Goal: Transaction & Acquisition: Subscribe to service/newsletter

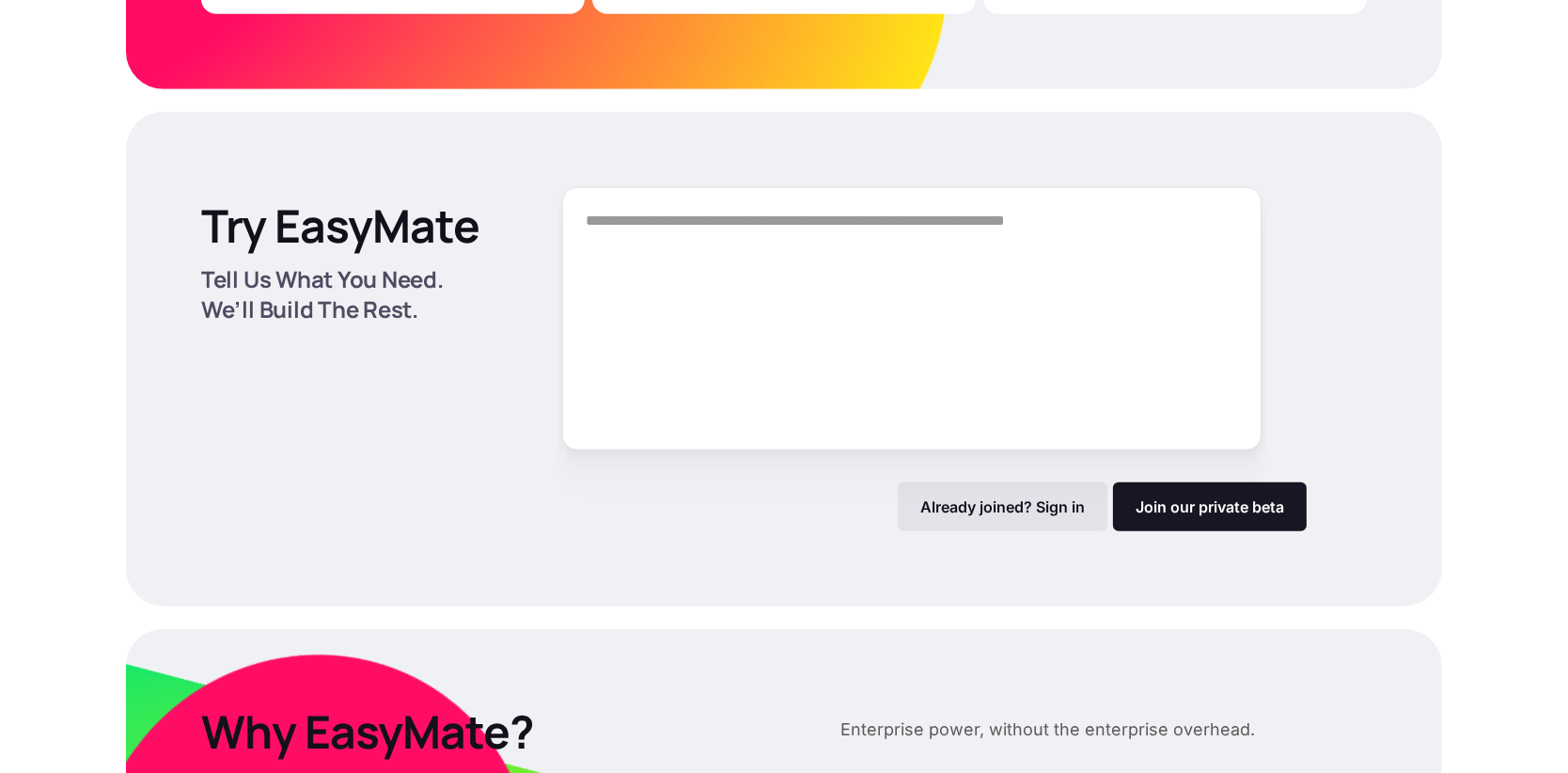
scroll to position [2520, 0]
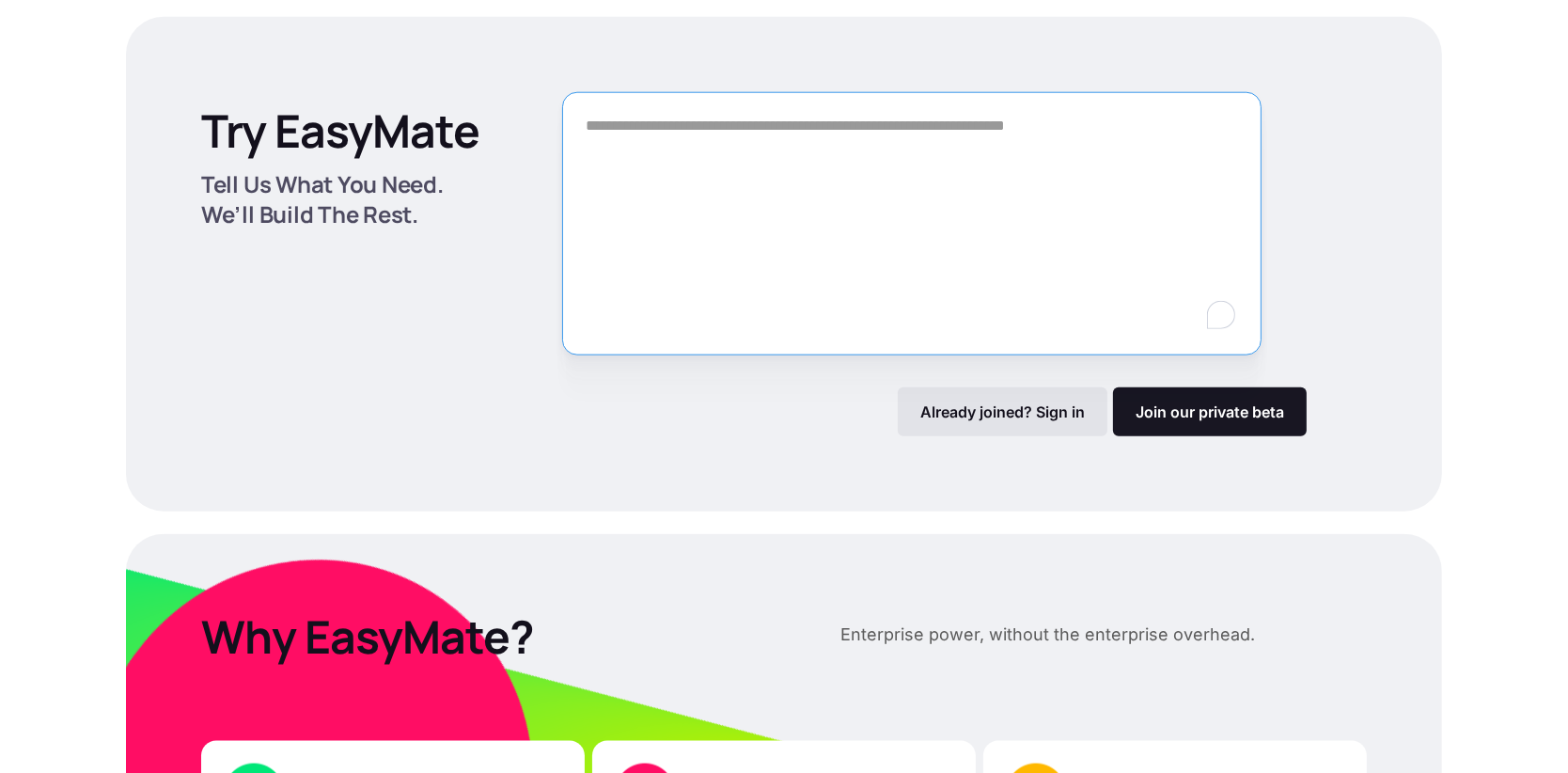
drag, startPoint x: 735, startPoint y: 224, endPoint x: 960, endPoint y: 221, distance: 225.0
click at [960, 221] on textarea "To enrich screen reader interactions, please activate Accessibility in Grammarl…" at bounding box center [912, 224] width 700 height 263
drag, startPoint x: 916, startPoint y: 236, endPoint x: 1002, endPoint y: 200, distance: 93.2
click at [1046, 229] on textarea "To enrich screen reader interactions, please activate Accessibility in Grammarl…" at bounding box center [912, 224] width 700 height 263
drag, startPoint x: 1033, startPoint y: 142, endPoint x: 1001, endPoint y: 144, distance: 32.1
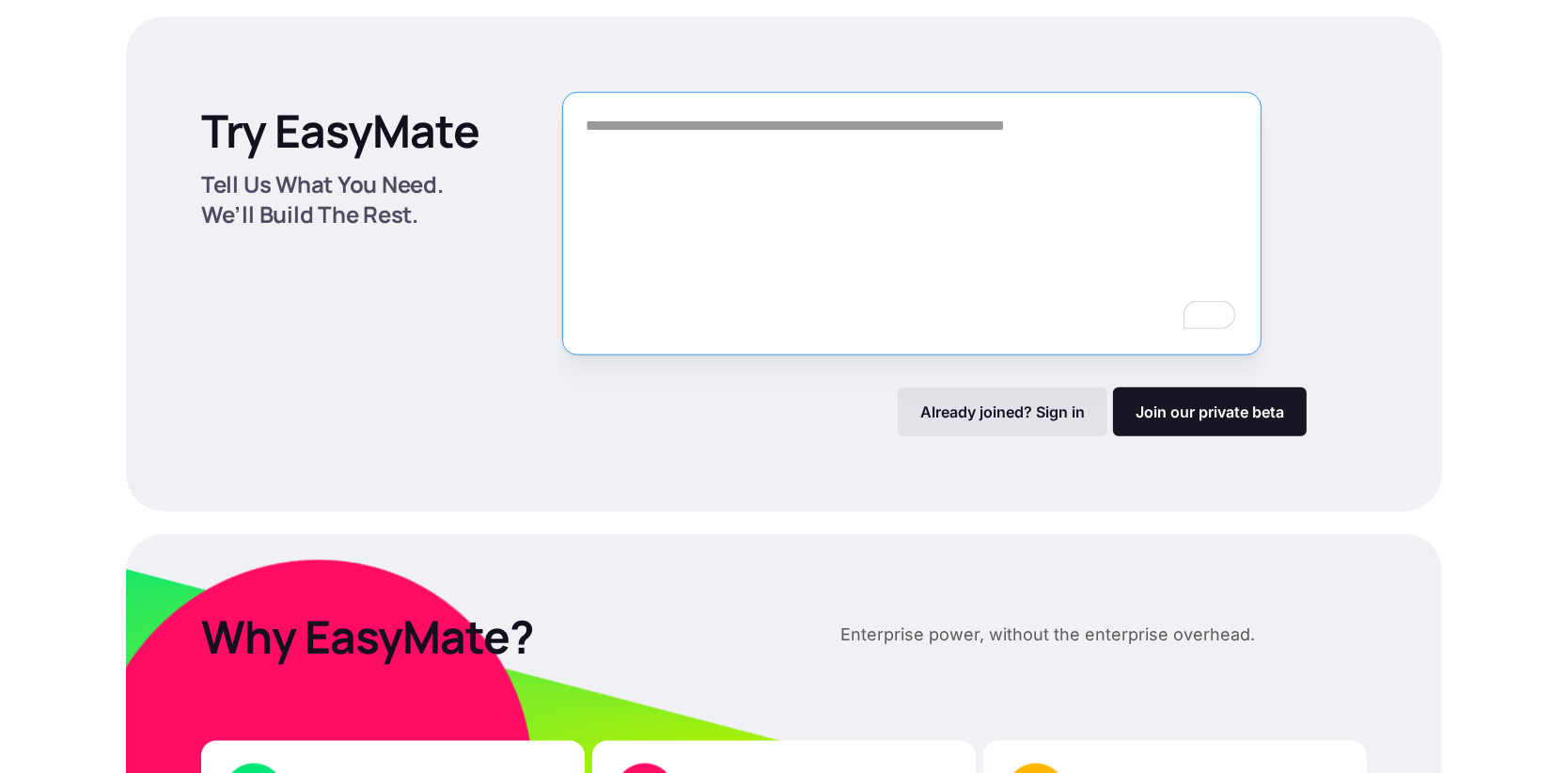
click at [1001, 144] on textarea "To enrich screen reader interactions, please activate Accessibility in Grammarl…" at bounding box center [912, 224] width 700 height 263
click at [1203, 413] on link "Join our private beta" at bounding box center [1210, 411] width 194 height 48
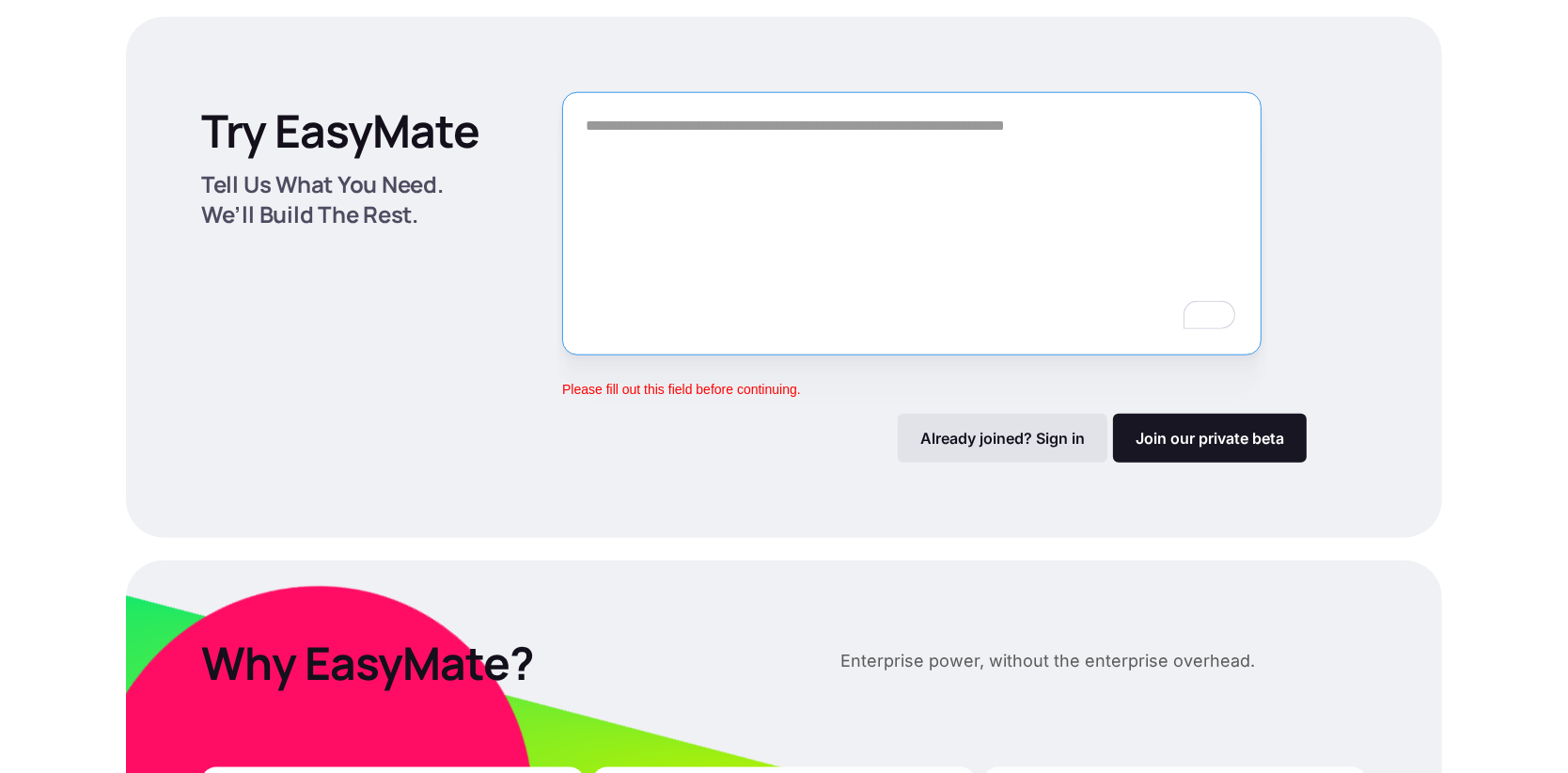
click at [820, 237] on textarea "To enrich screen reader interactions, please activate Accessibility in Grammarl…" at bounding box center [912, 224] width 700 height 263
click at [845, 160] on textarea "*********" at bounding box center [912, 224] width 700 height 263
type textarea "**********"
click at [1179, 422] on link "Join our private beta" at bounding box center [1210, 437] width 194 height 48
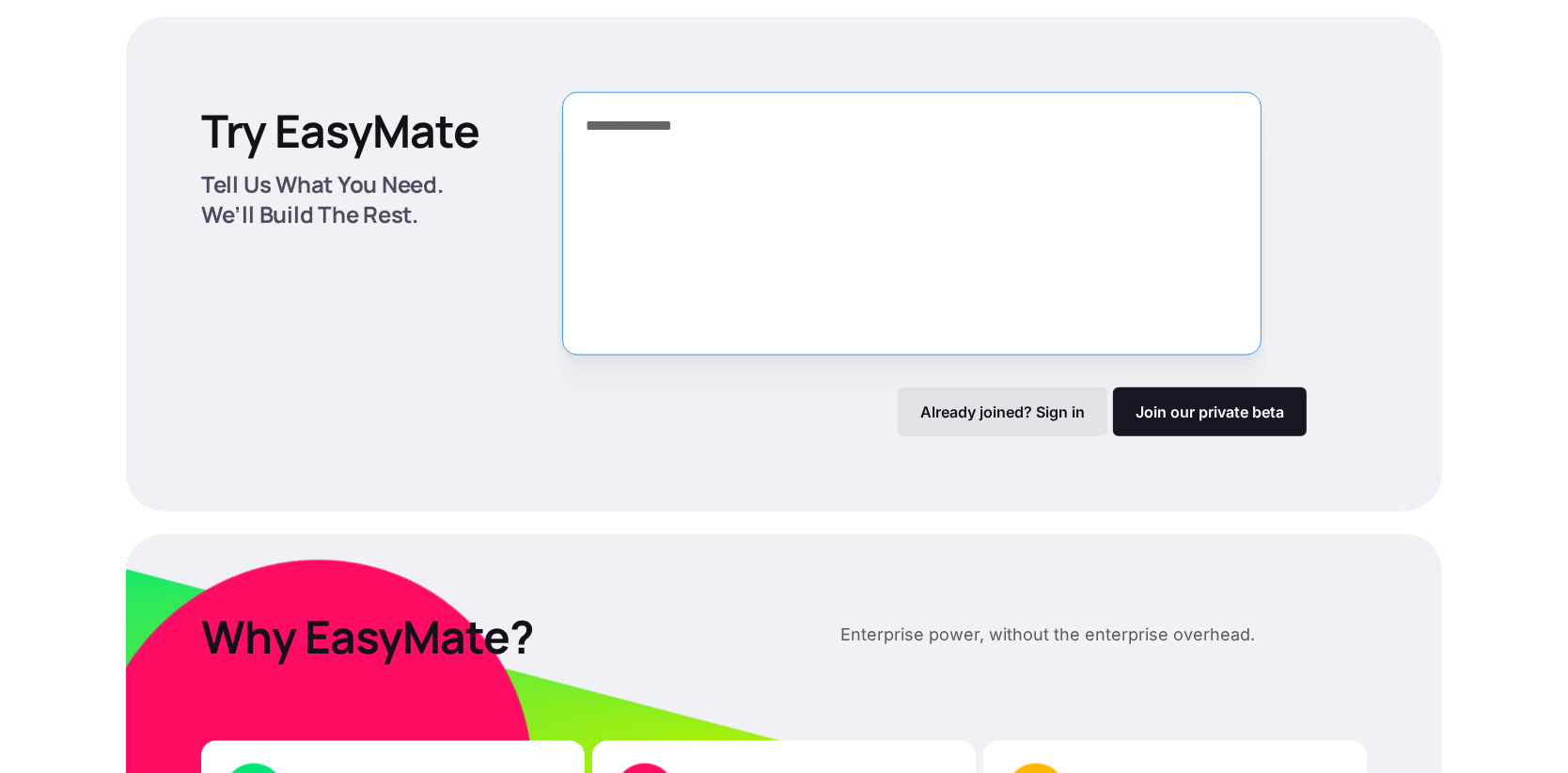
click at [647, 129] on textarea "**********" at bounding box center [912, 224] width 700 height 263
type textarea "**********"
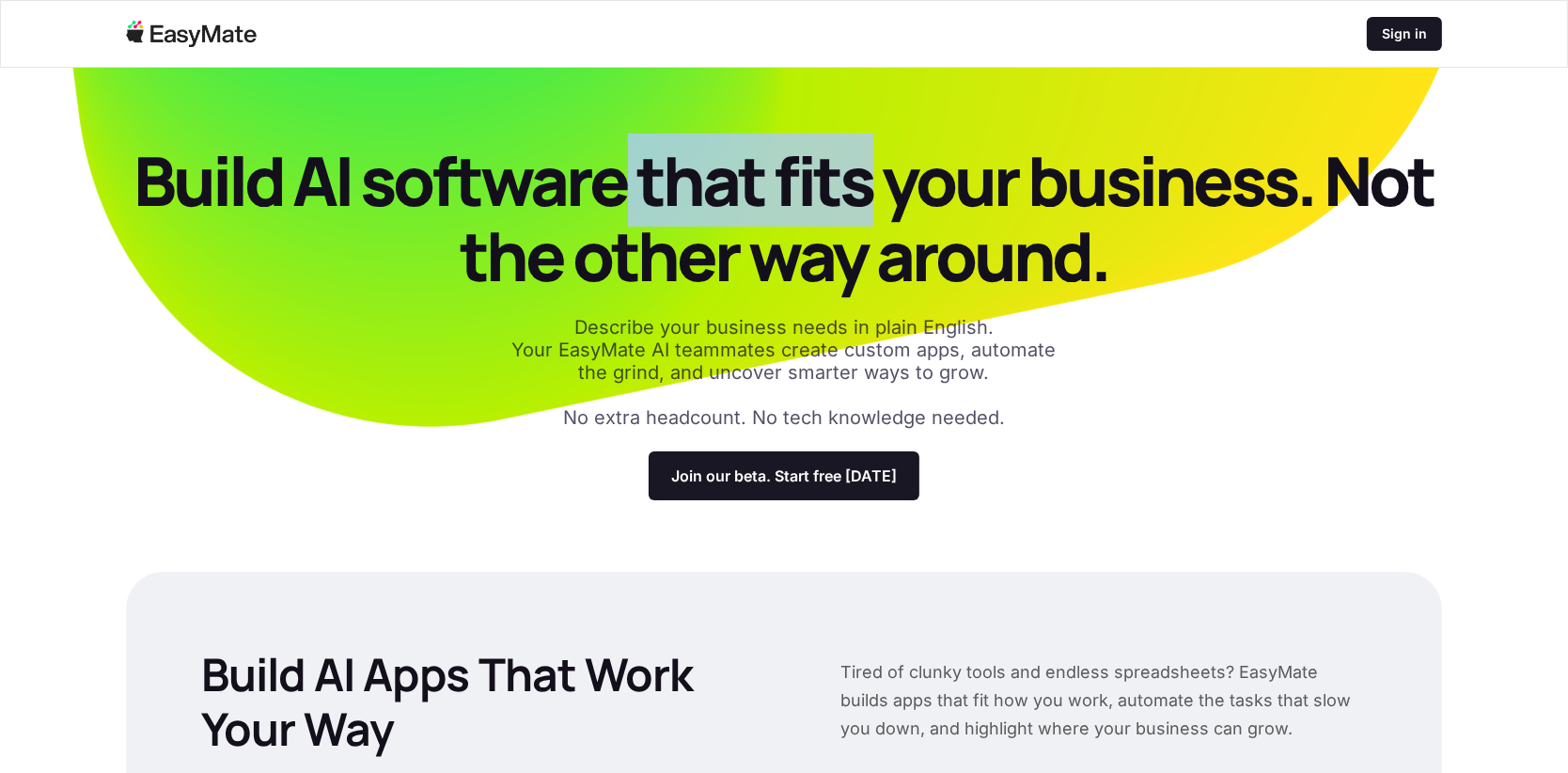
drag, startPoint x: 608, startPoint y: 184, endPoint x: 872, endPoint y: 188, distance: 264.0
click at [872, 188] on p "Build AI software that fits your business. Not the other way around." at bounding box center [784, 218] width 1317 height 150
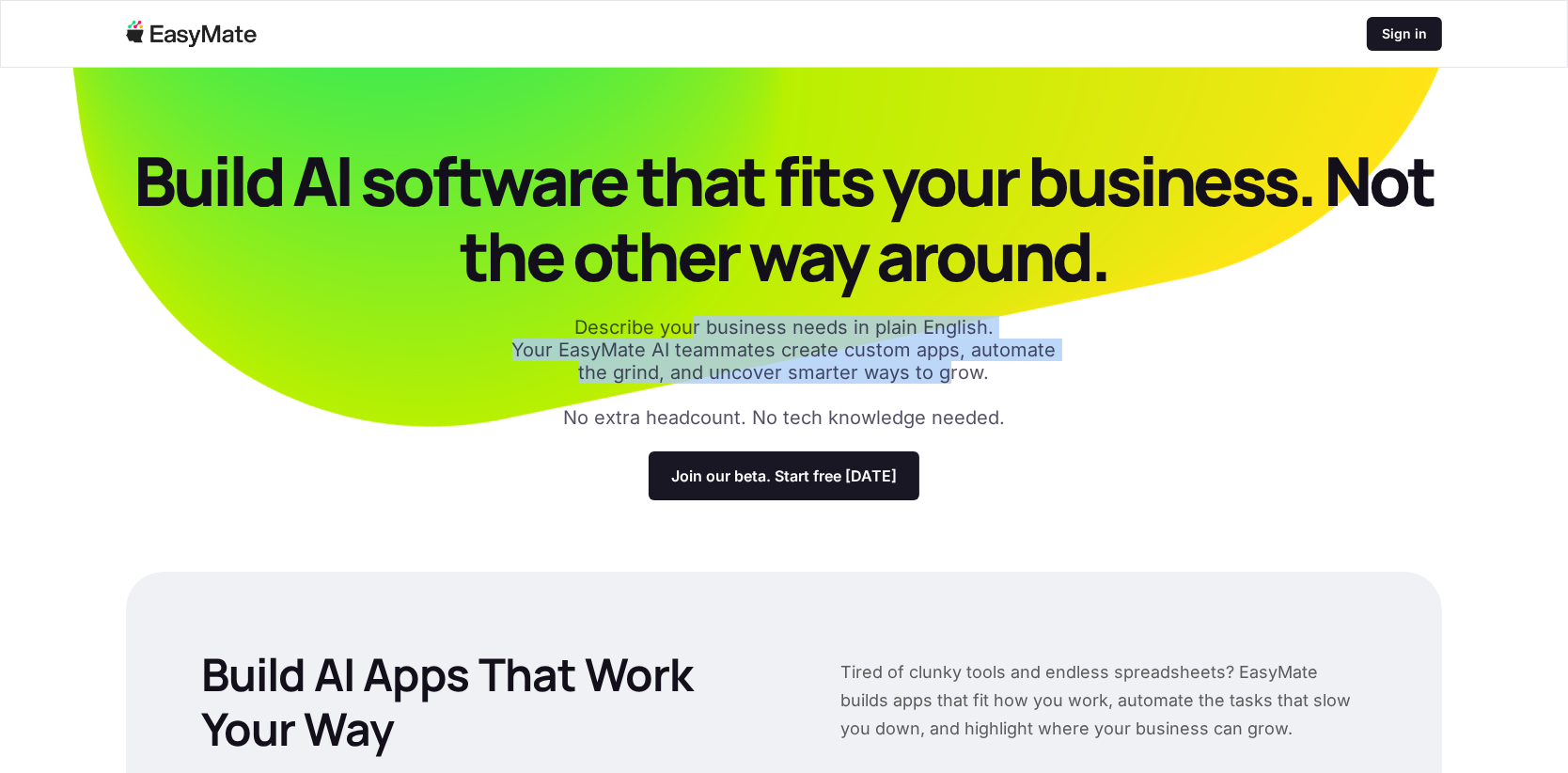
drag, startPoint x: 685, startPoint y: 336, endPoint x: 946, endPoint y: 382, distance: 265.0
click at [946, 382] on p "Describe your business needs in plain English. Your EasyMate AI teammates creat…" at bounding box center [784, 349] width 564 height 67
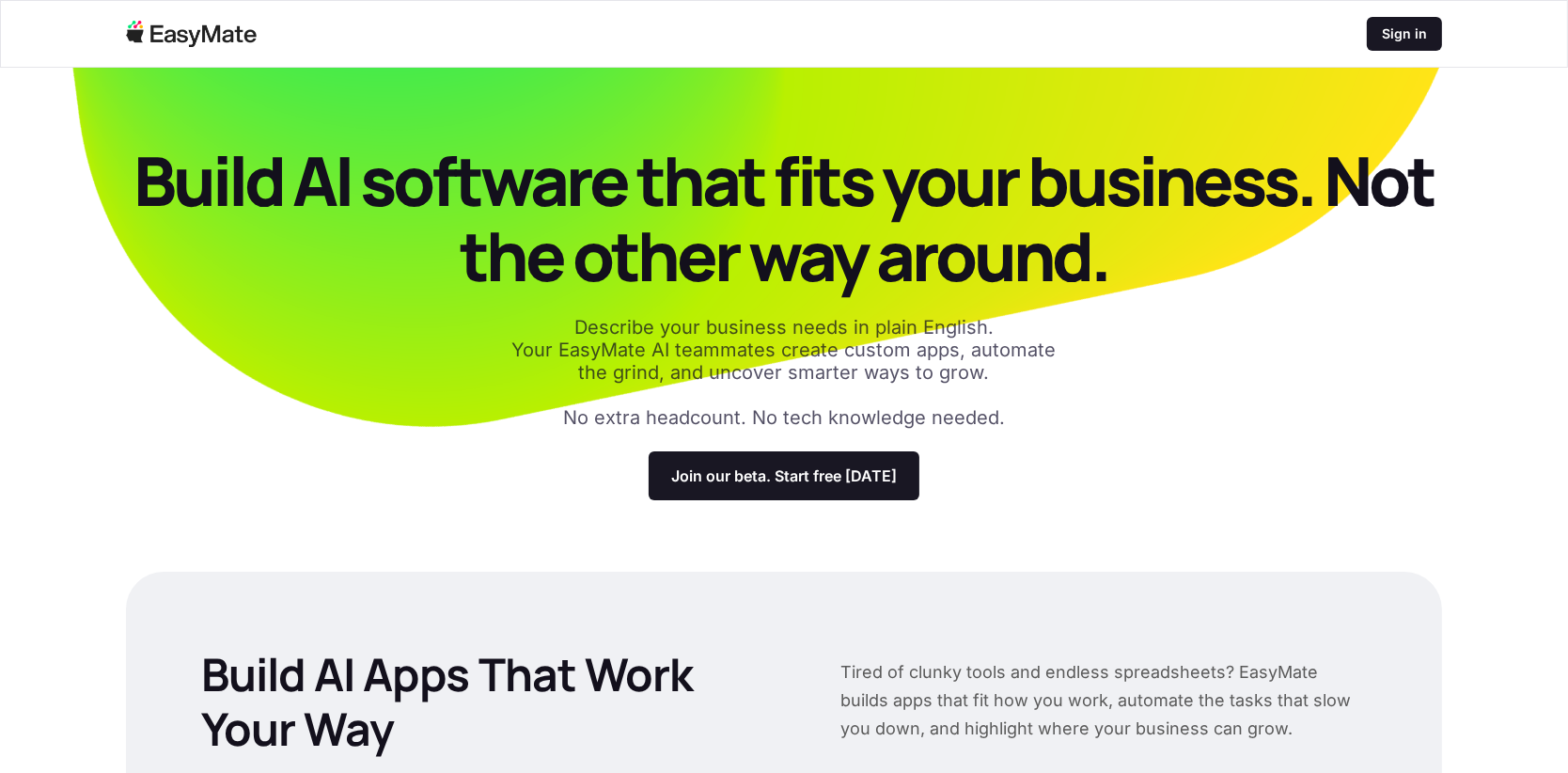
click at [820, 344] on p "Describe your business needs in plain English. Your EasyMate AI teammates creat…" at bounding box center [784, 349] width 564 height 67
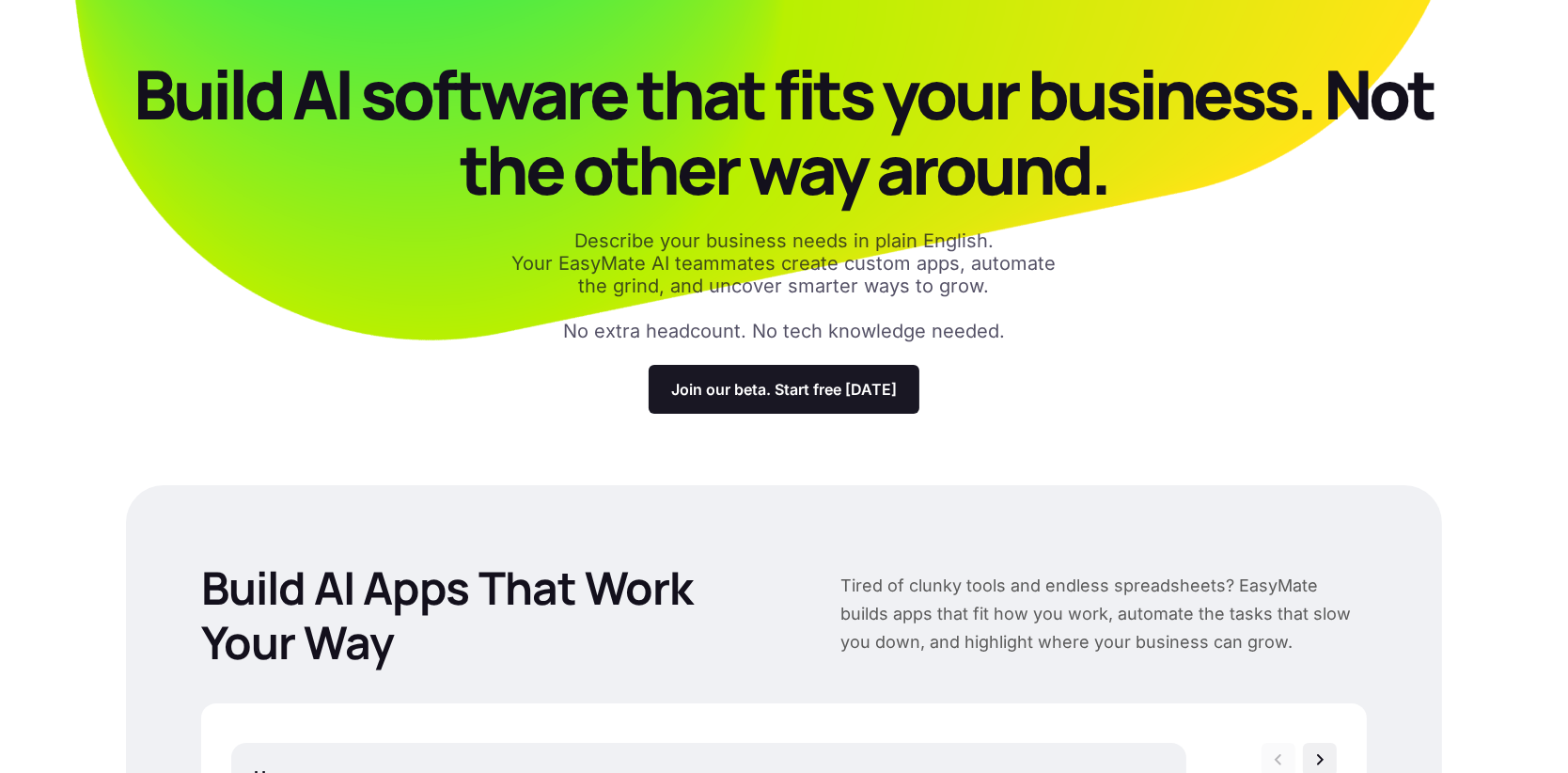
scroll to position [363, 0]
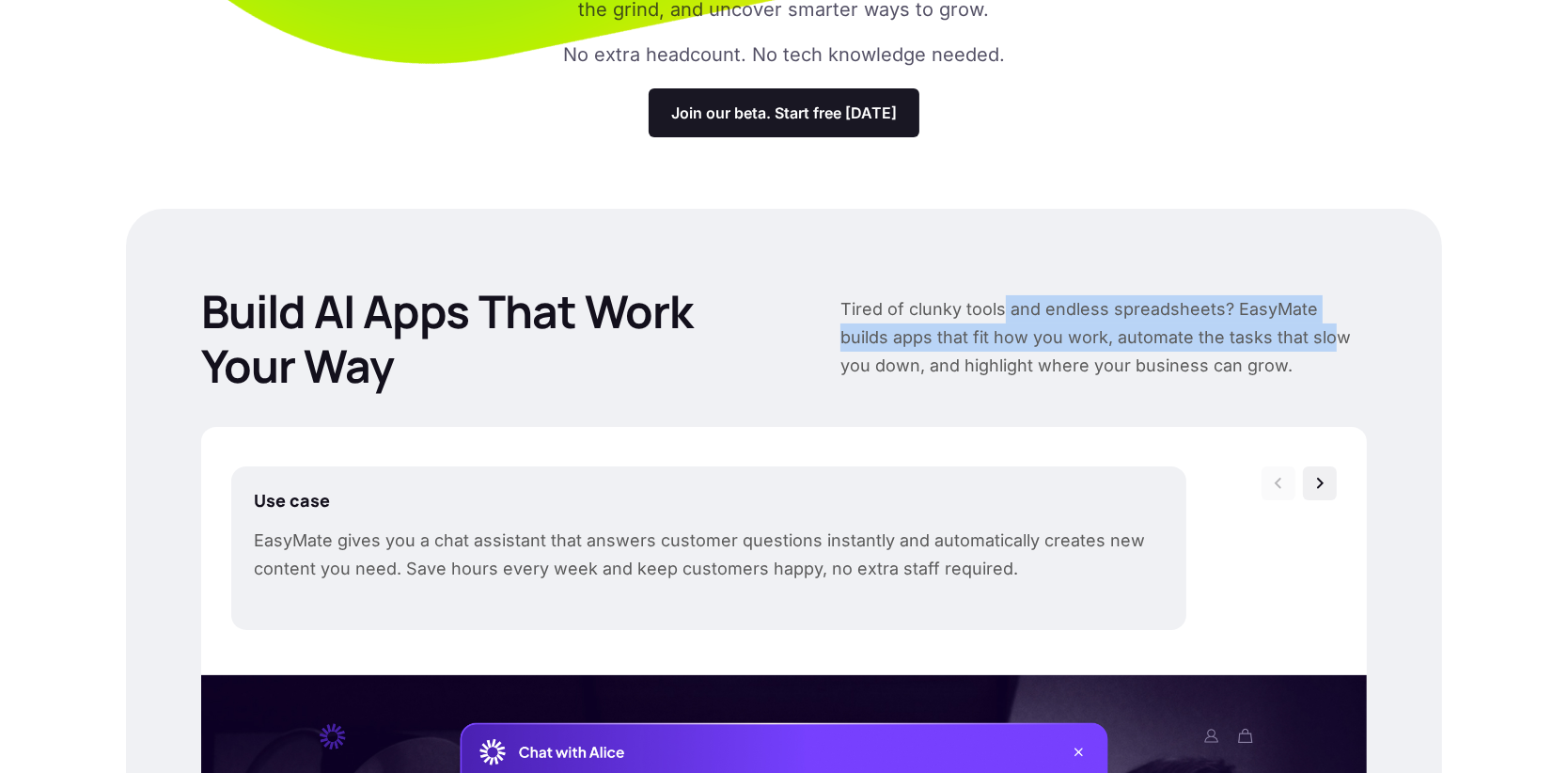
drag, startPoint x: 1000, startPoint y: 311, endPoint x: 1272, endPoint y: 347, distance: 274.4
click at [1272, 347] on p "Tired of clunky tools and endless spreadsheets? EasyMate builds apps that fit h…" at bounding box center [1104, 337] width 527 height 84
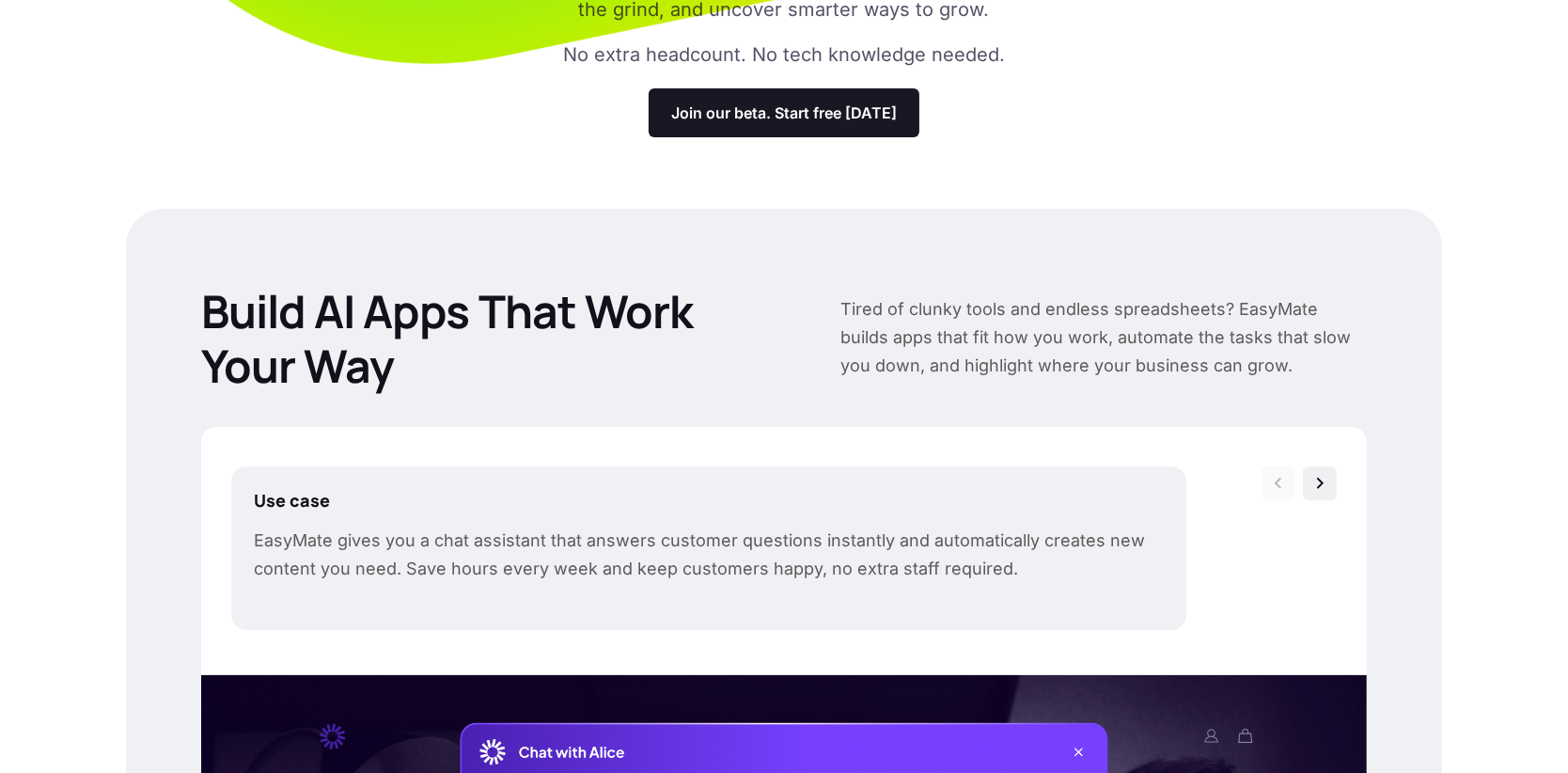
drag, startPoint x: 540, startPoint y: 542, endPoint x: 857, endPoint y: 566, distance: 317.9
click at [860, 567] on p "EasyMate gives you a chat assistant that answers customer questions instantly a…" at bounding box center [708, 554] width 910 height 56
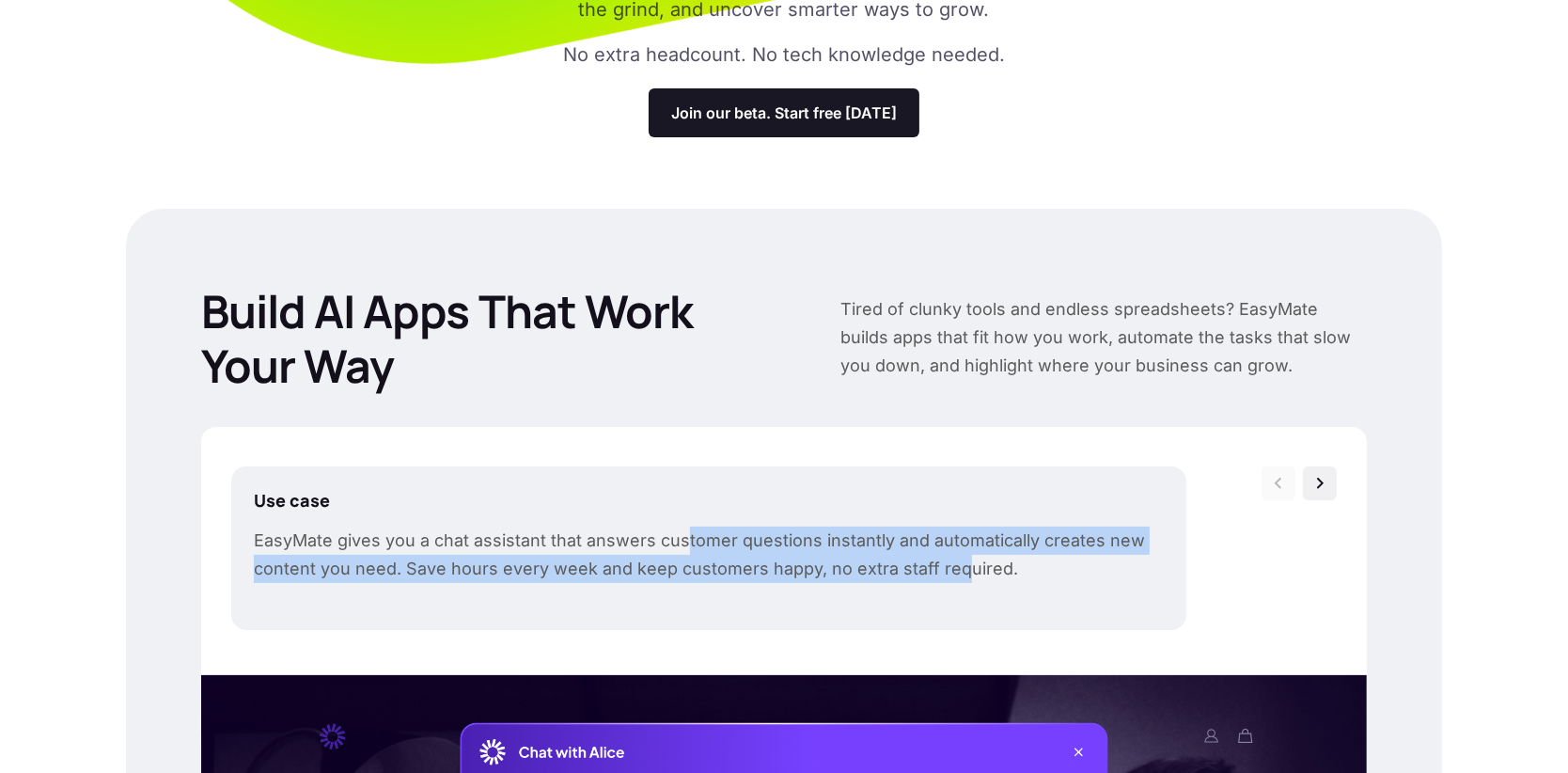
drag, startPoint x: 681, startPoint y: 541, endPoint x: 953, endPoint y: 554, distance: 272.3
click at [953, 554] on p "EasyMate gives you a chat assistant that answers customer questions instantly a…" at bounding box center [708, 554] width 910 height 56
drag, startPoint x: 569, startPoint y: 542, endPoint x: 980, endPoint y: 569, distance: 411.9
click at [980, 569] on p "EasyMate gives you a chat assistant that answers customer questions instantly a…" at bounding box center [708, 554] width 910 height 56
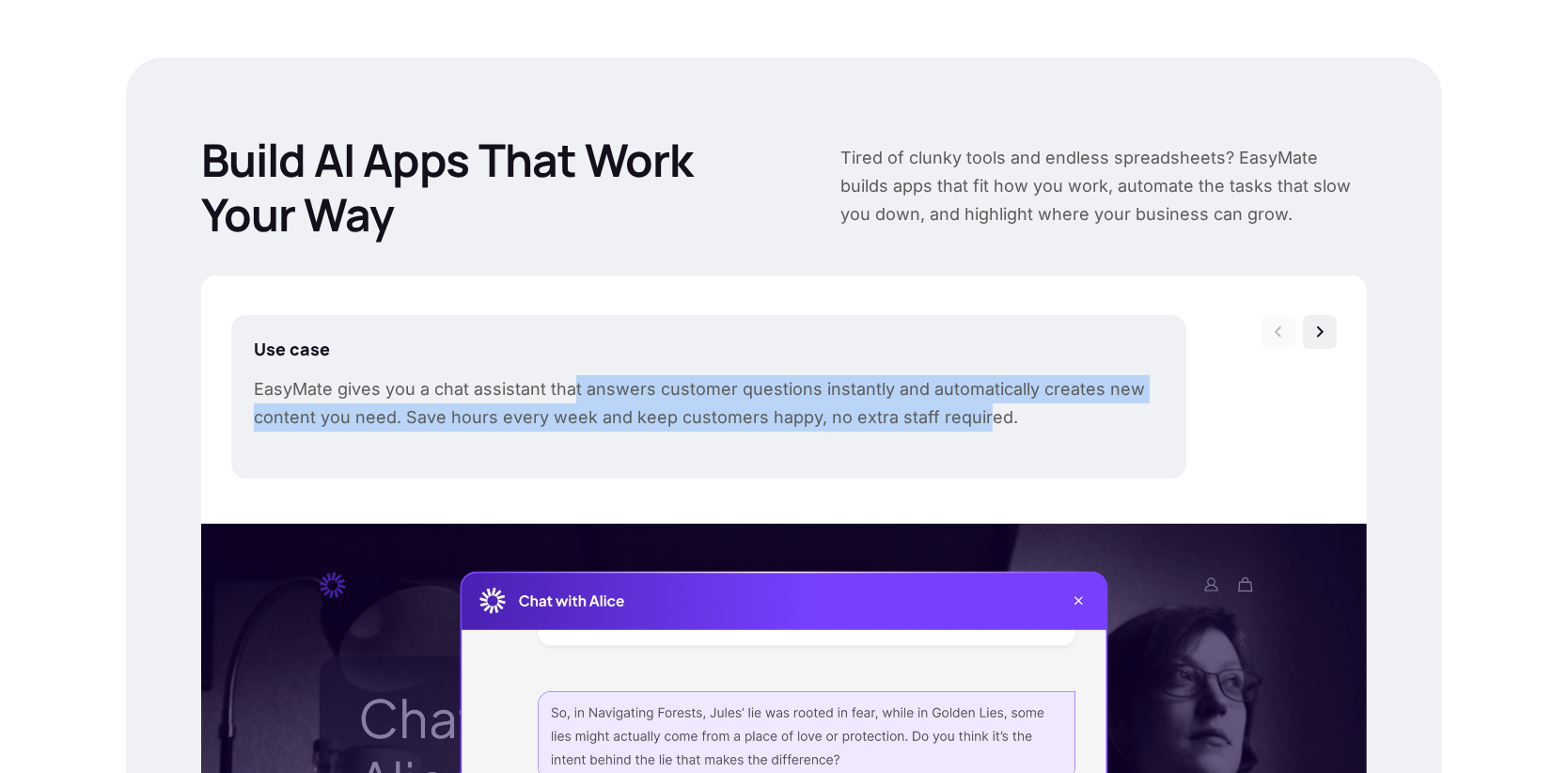
scroll to position [640, 0]
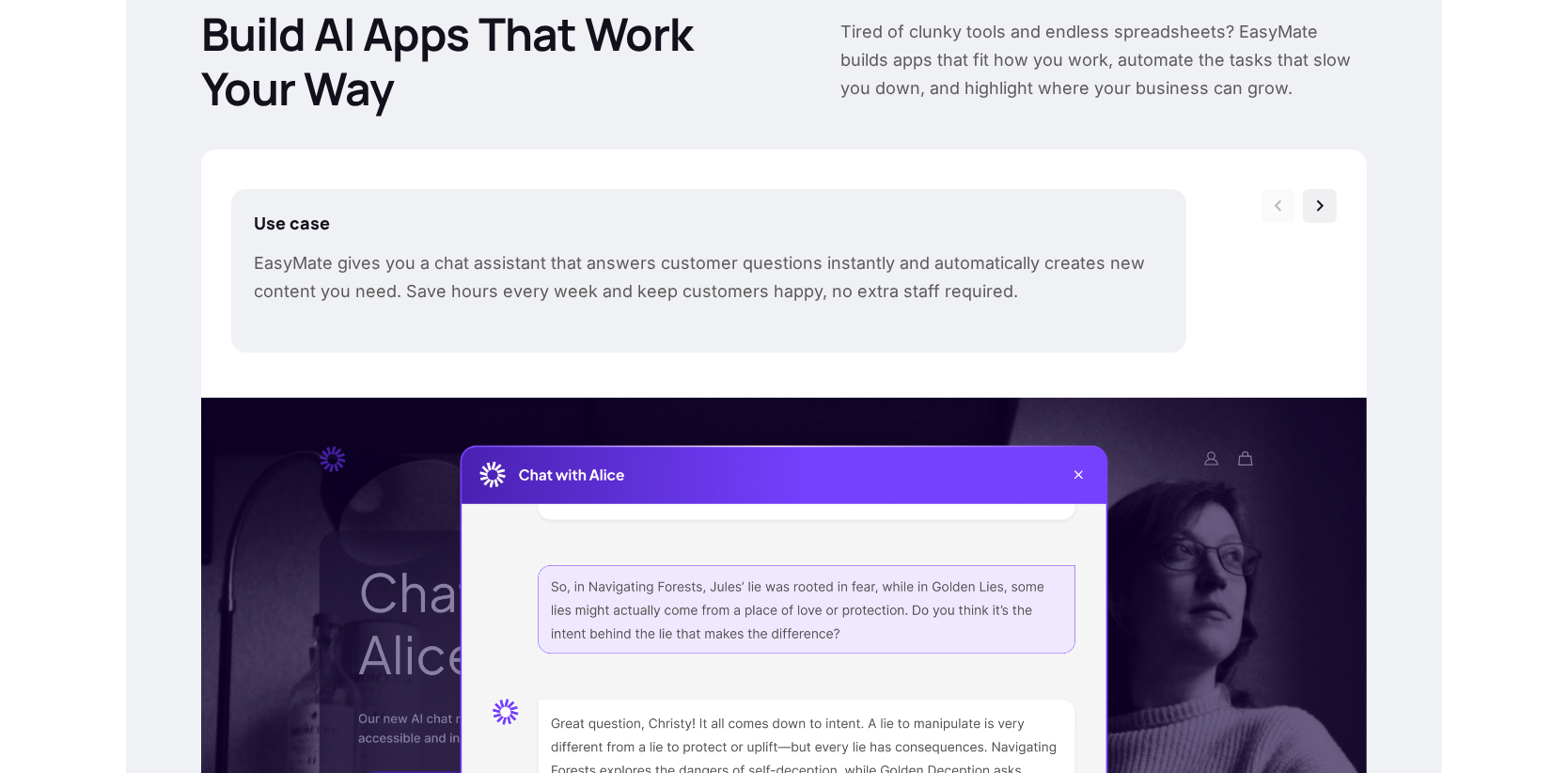
click at [1428, 423] on div "Build AI Apps That Work Your Way Tired of clunky tools and endless spreadsheets…" at bounding box center [784, 600] width 1317 height 1337
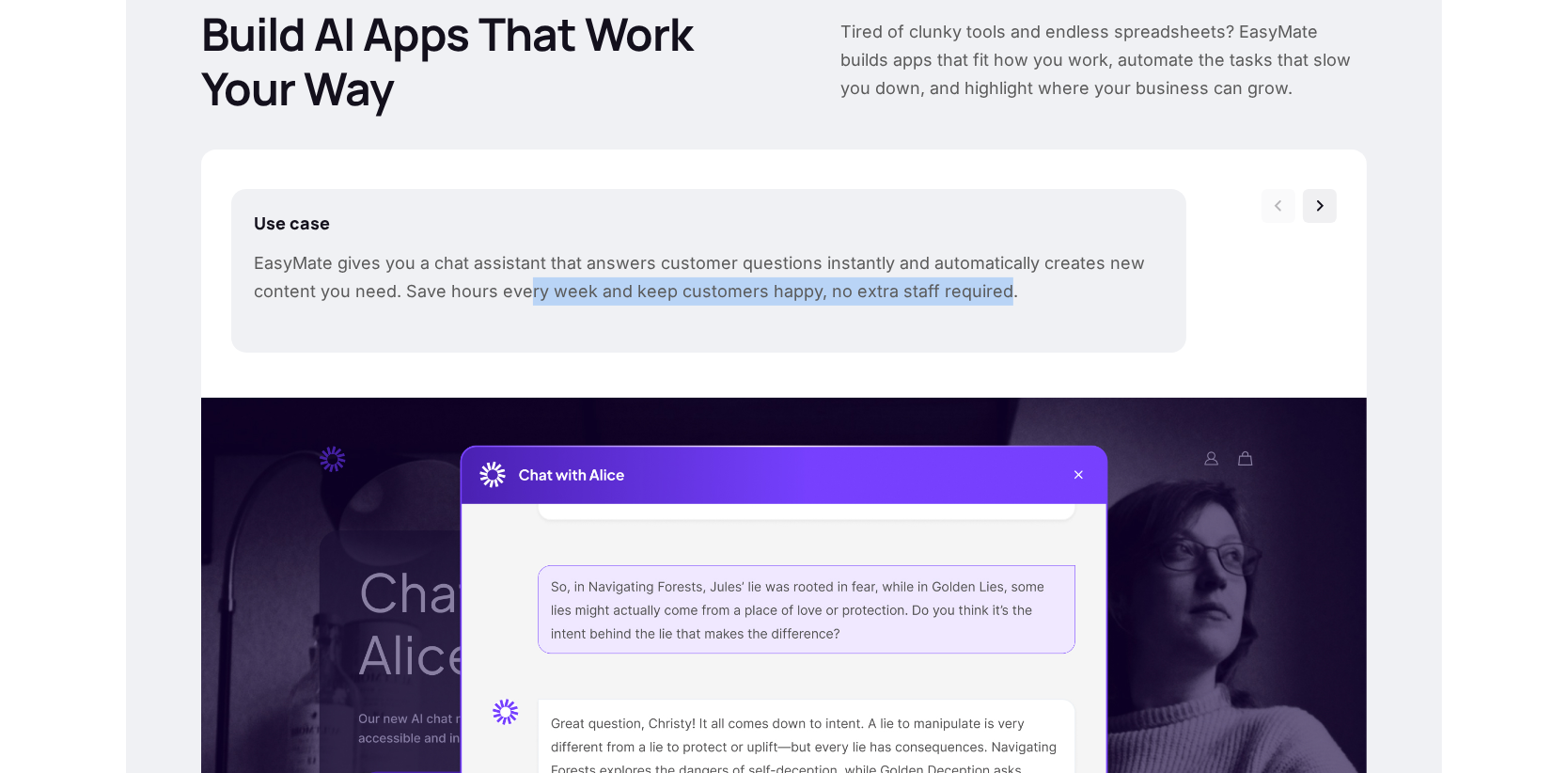
drag, startPoint x: 995, startPoint y: 292, endPoint x: 789, endPoint y: 304, distance: 206.3
click at [528, 302] on p "EasyMate gives you a chat assistant that answers customer questions instantly a…" at bounding box center [708, 277] width 910 height 56
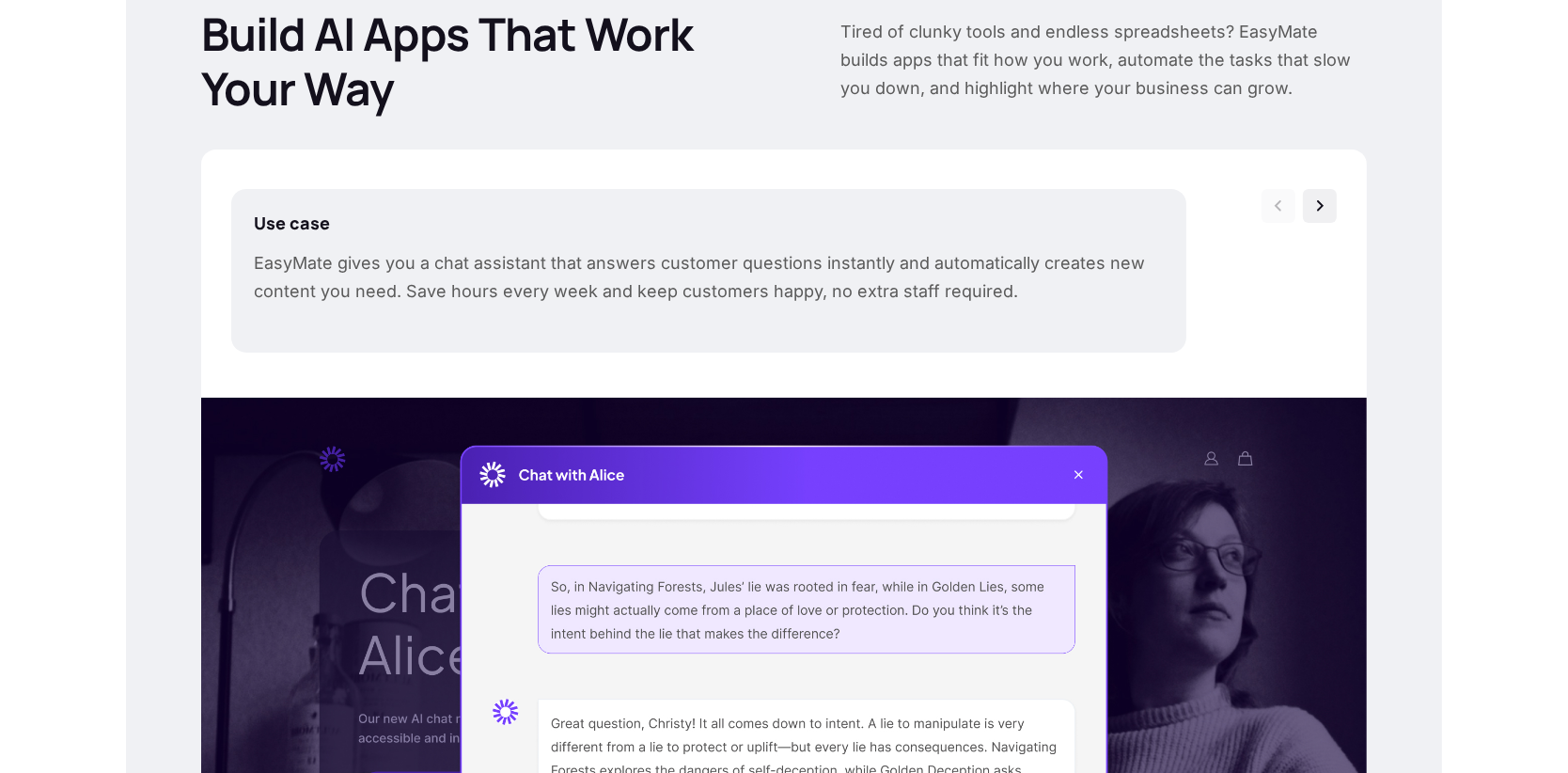
click at [1140, 297] on p "EasyMate gives you a chat assistant that answers customer questions instantly a…" at bounding box center [708, 277] width 910 height 56
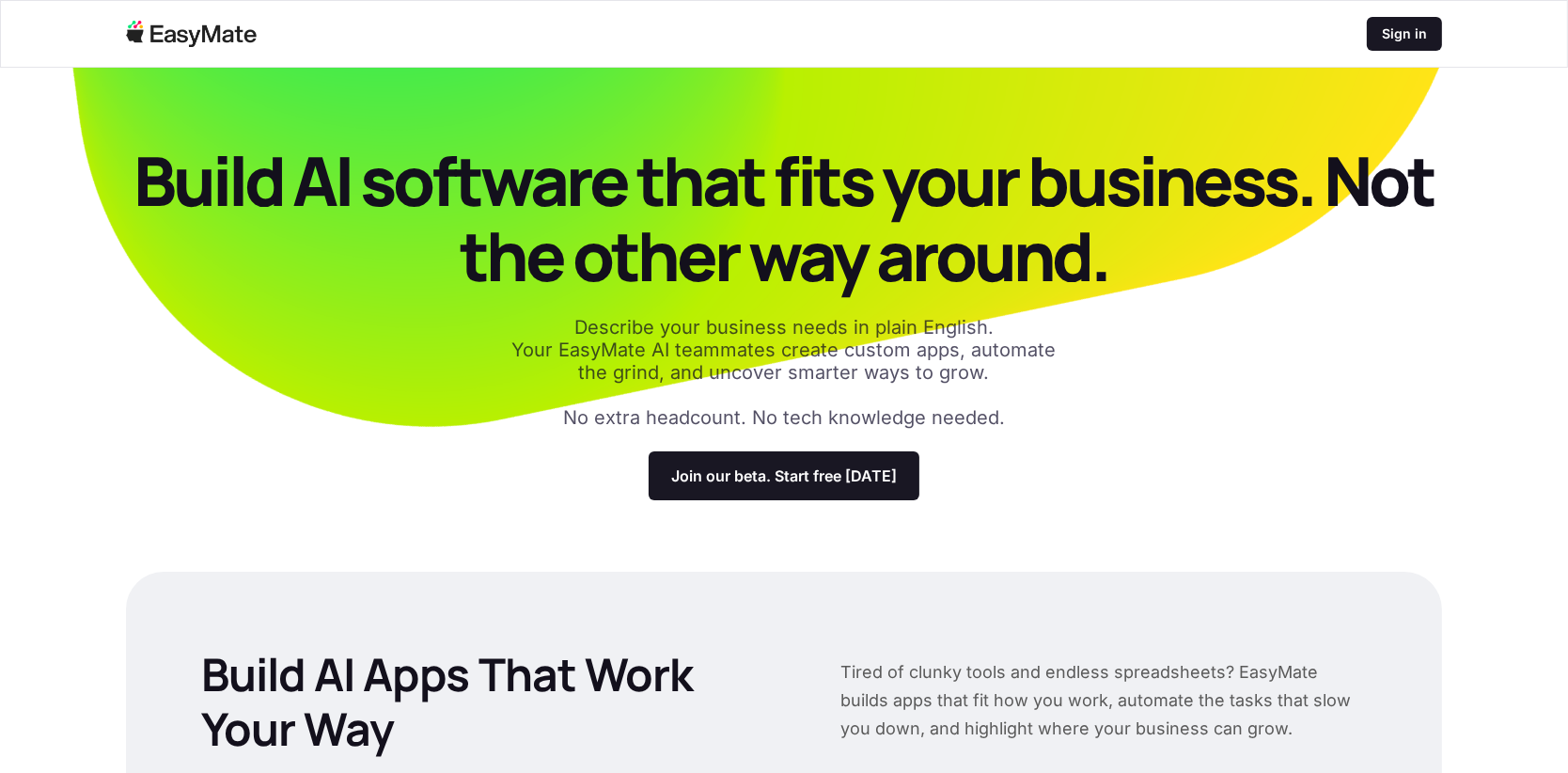
scroll to position [3, 0]
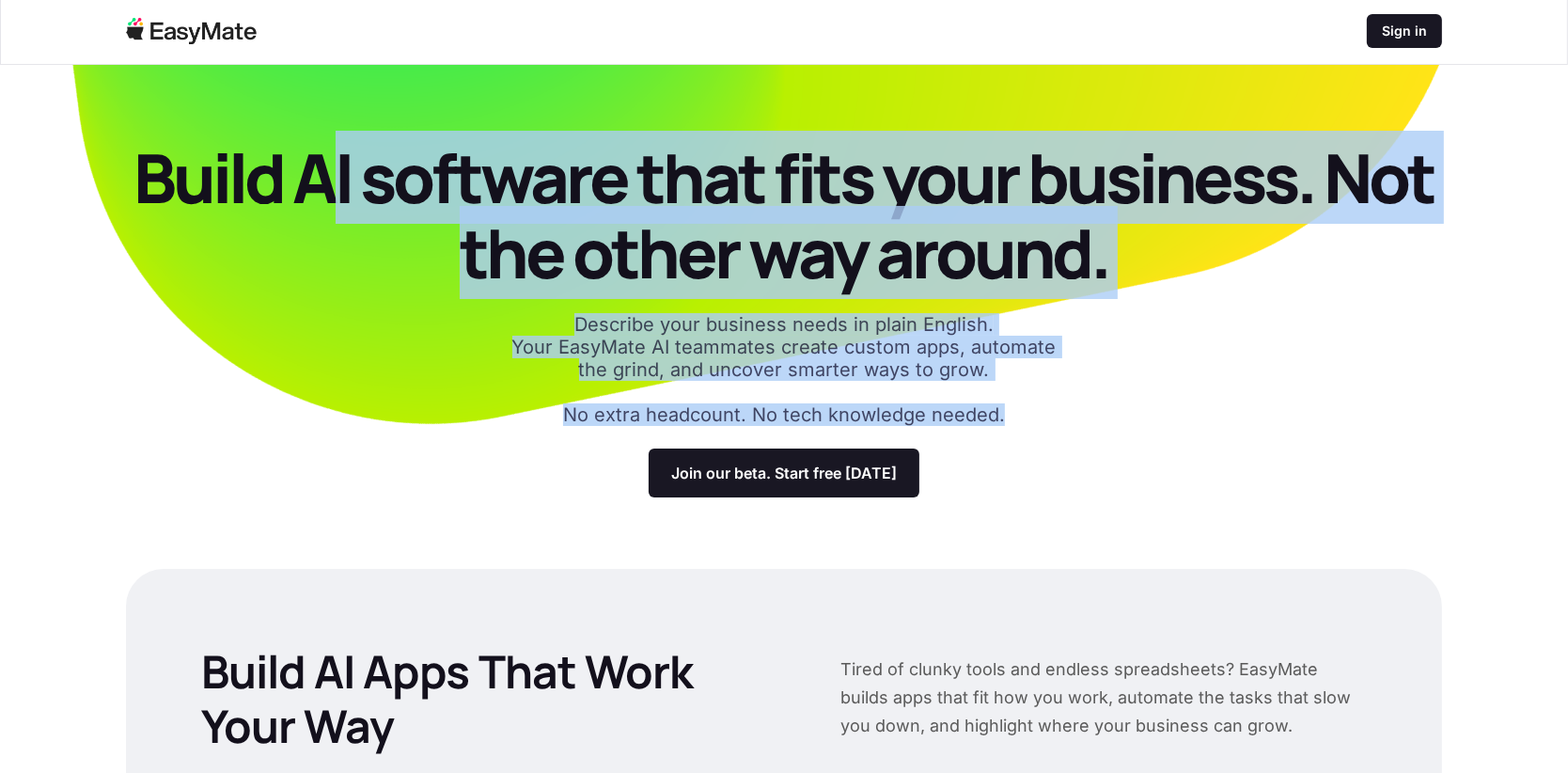
drag, startPoint x: 341, startPoint y: 175, endPoint x: 1020, endPoint y: 424, distance: 723.2
click at [1020, 426] on div "Build AI software that fits your business. Not the other way around. Describe y…" at bounding box center [784, 318] width 1317 height 357
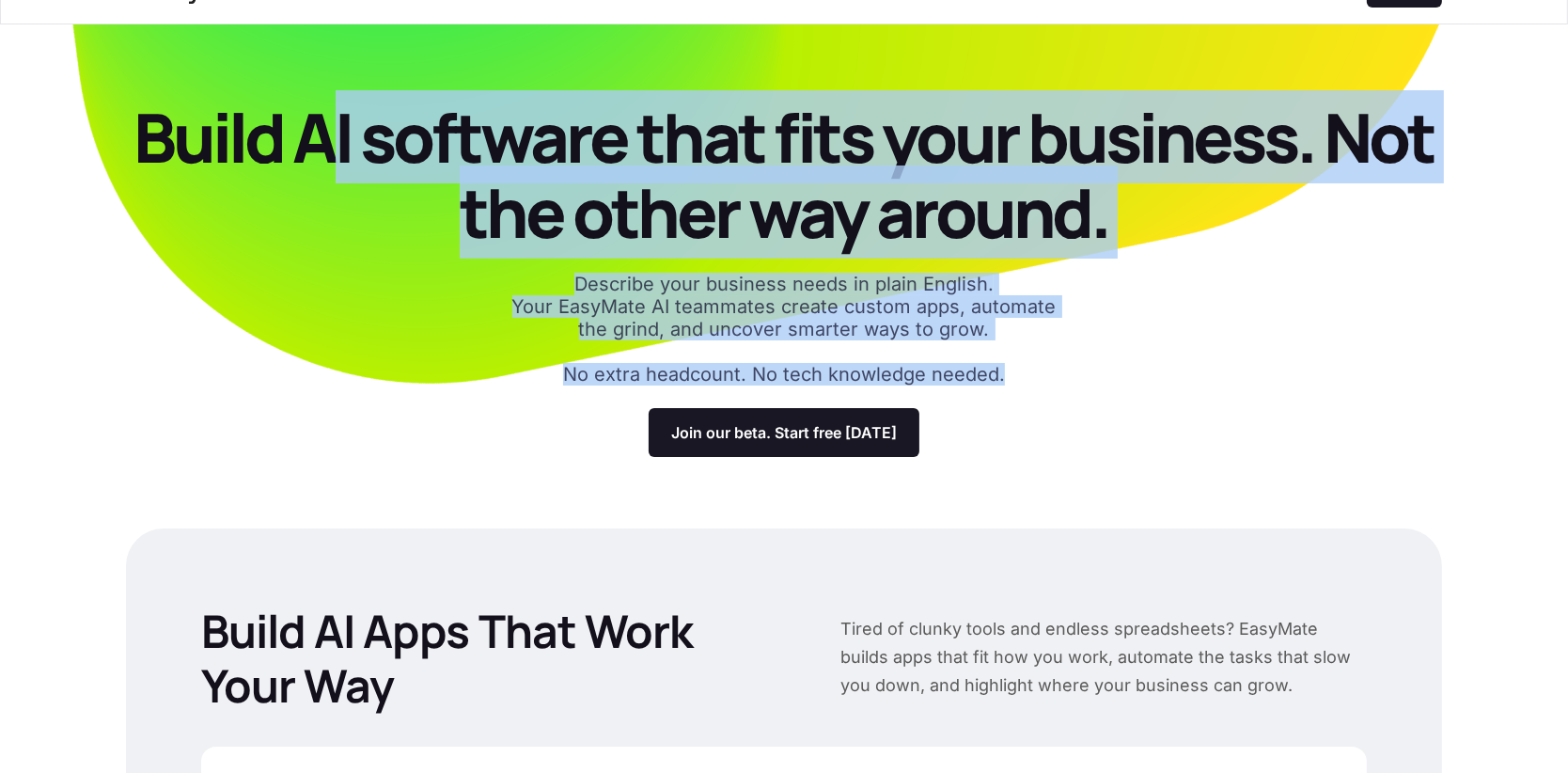
scroll to position [271, 0]
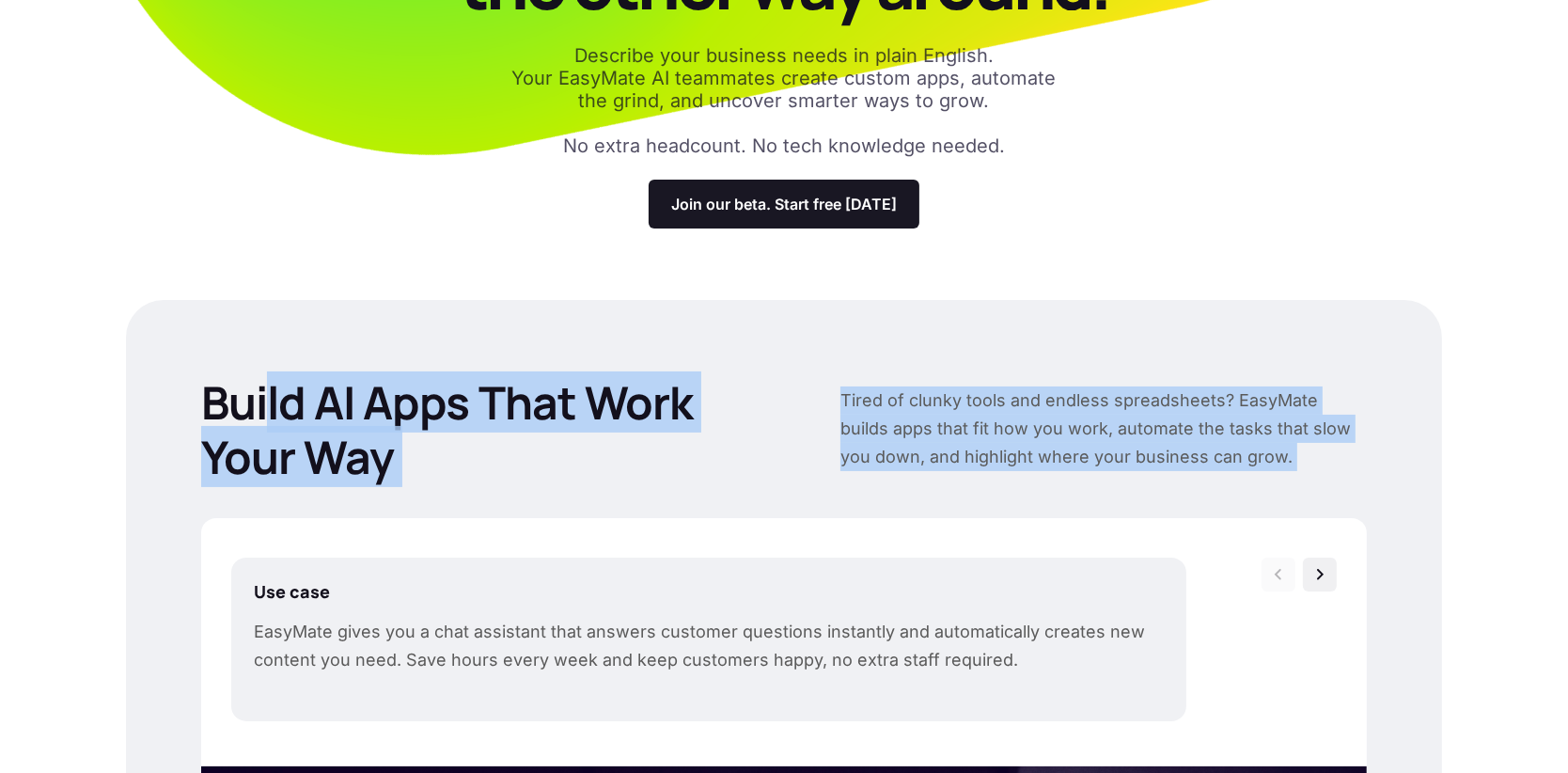
drag, startPoint x: 271, startPoint y: 377, endPoint x: 1091, endPoint y: 478, distance: 826.2
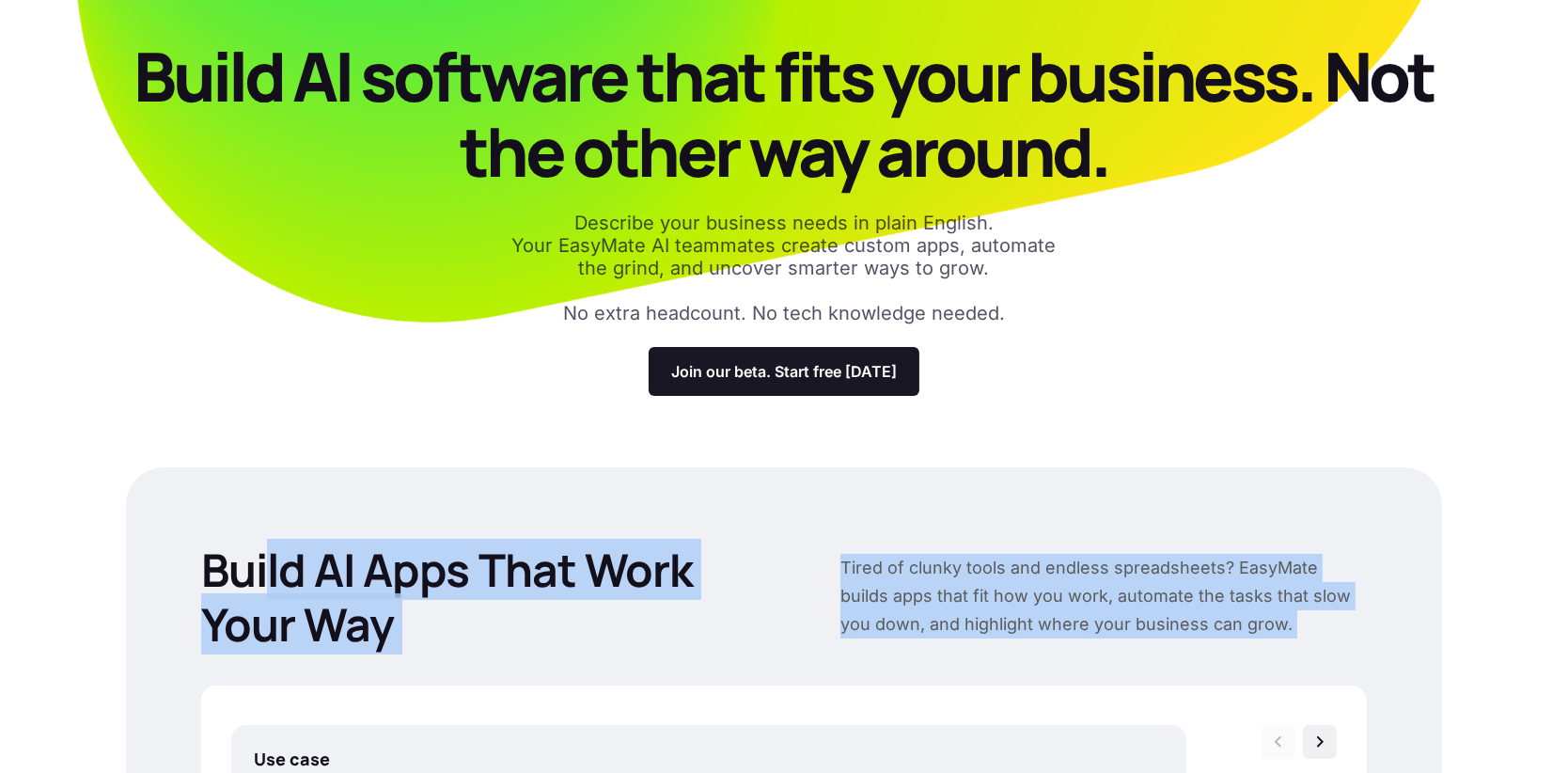
scroll to position [0, 0]
